Goal: Answer question/provide support: Share knowledge or assist other users

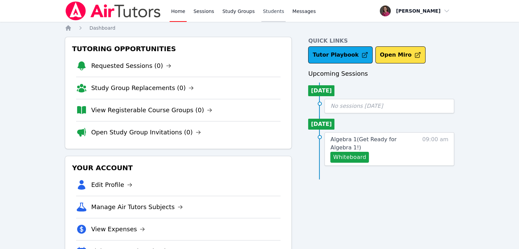
click at [263, 9] on link "Students" at bounding box center [273, 11] width 24 height 22
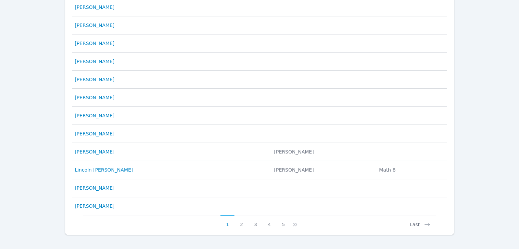
scroll to position [339, 0]
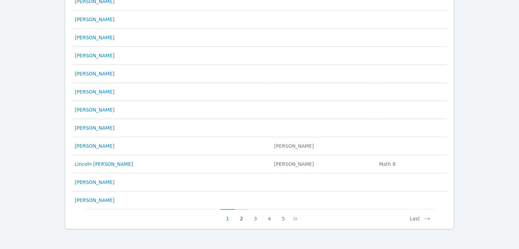
click at [242, 217] on button "2" at bounding box center [241, 215] width 14 height 13
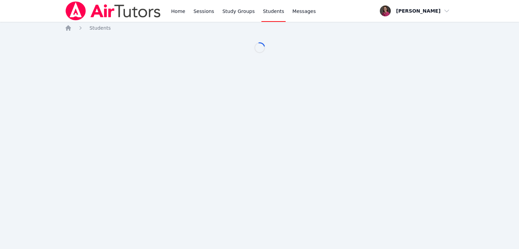
scroll to position [0, 0]
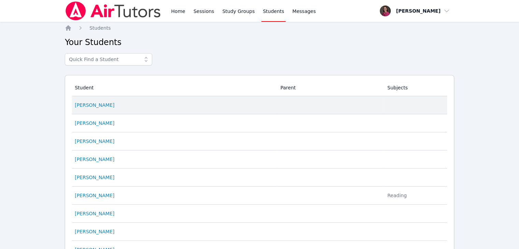
click at [114, 104] on div "Edson Mendez jr" at bounding box center [173, 105] width 197 height 7
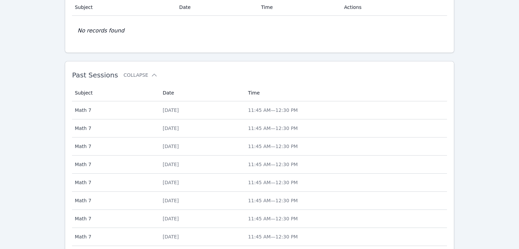
scroll to position [237, 0]
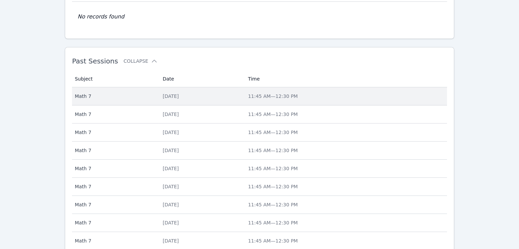
click at [267, 95] on td "Time 11:45 AM — 12:30 PM" at bounding box center [345, 96] width 203 height 18
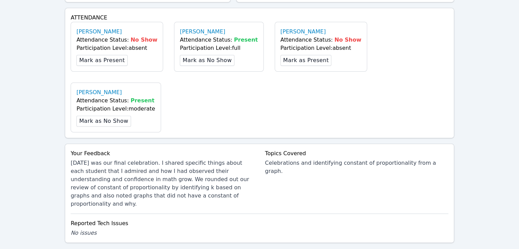
scroll to position [276, 0]
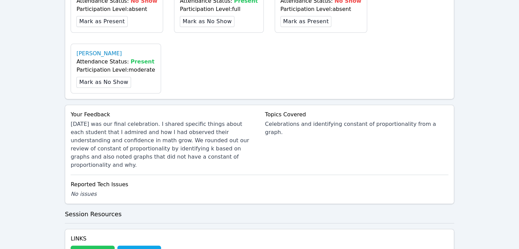
click at [92, 246] on button "Whiteboard" at bounding box center [93, 253] width 44 height 14
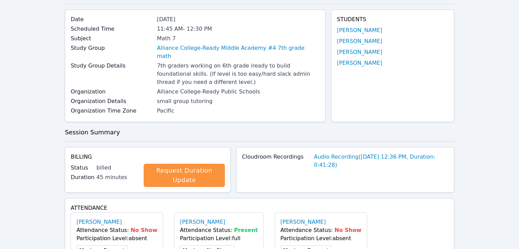
scroll to position [0, 0]
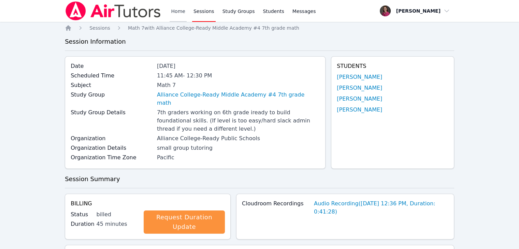
click at [178, 14] on link "Home" at bounding box center [178, 11] width 17 height 22
